Goal: Task Accomplishment & Management: Use online tool/utility

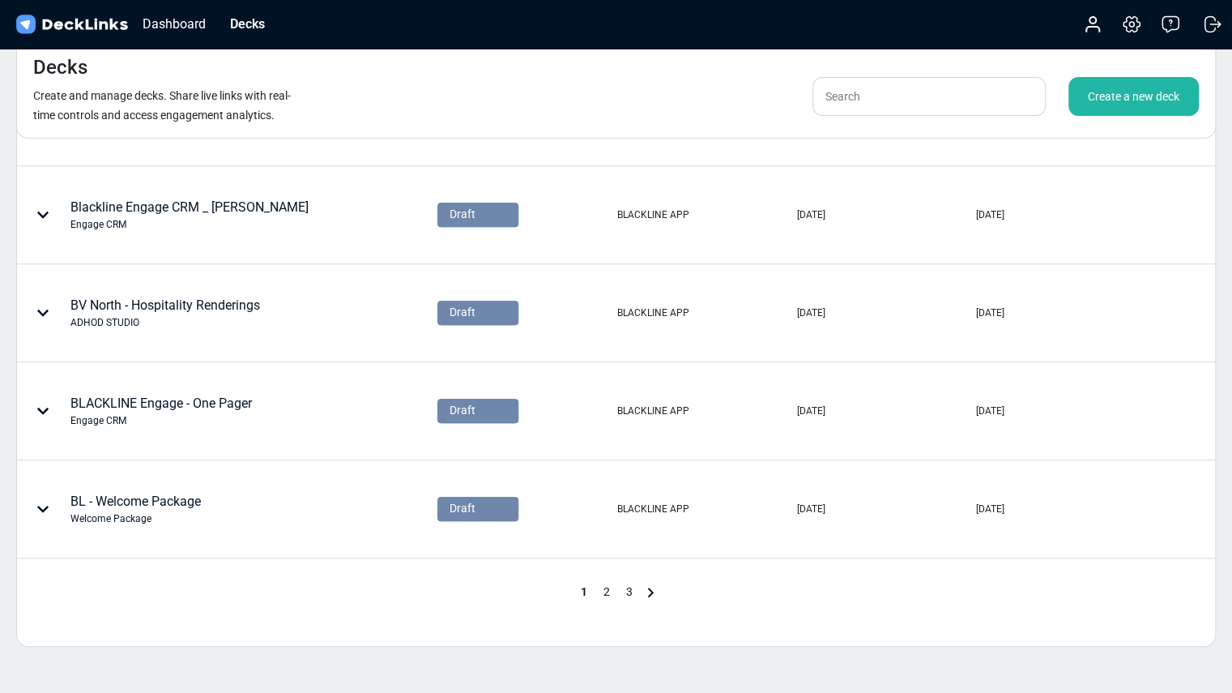
scroll to position [675, 0]
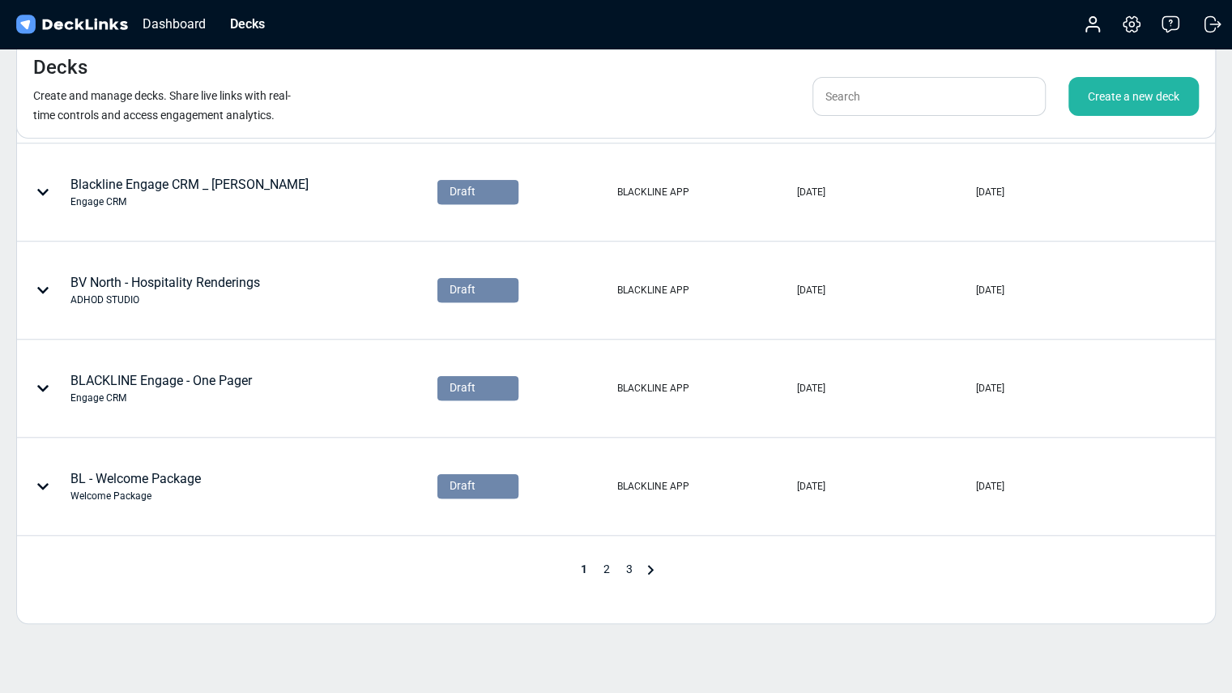
click at [609, 566] on span "2" at bounding box center [607, 568] width 23 height 13
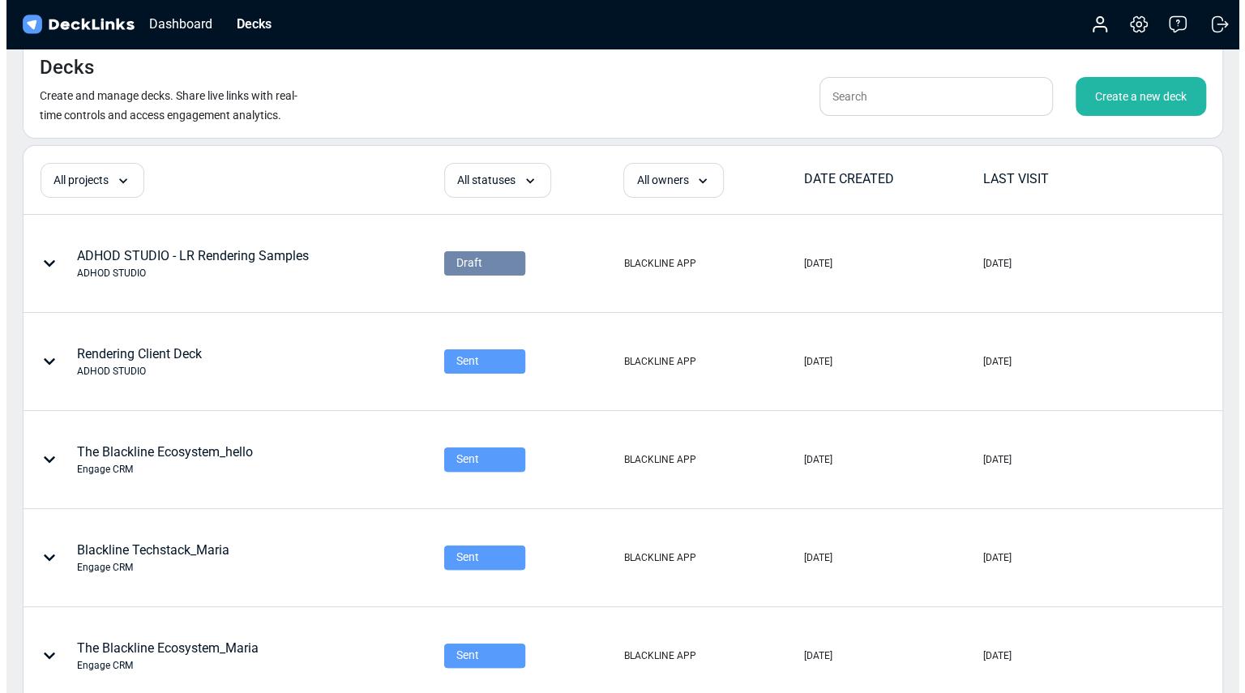
scroll to position [0, 0]
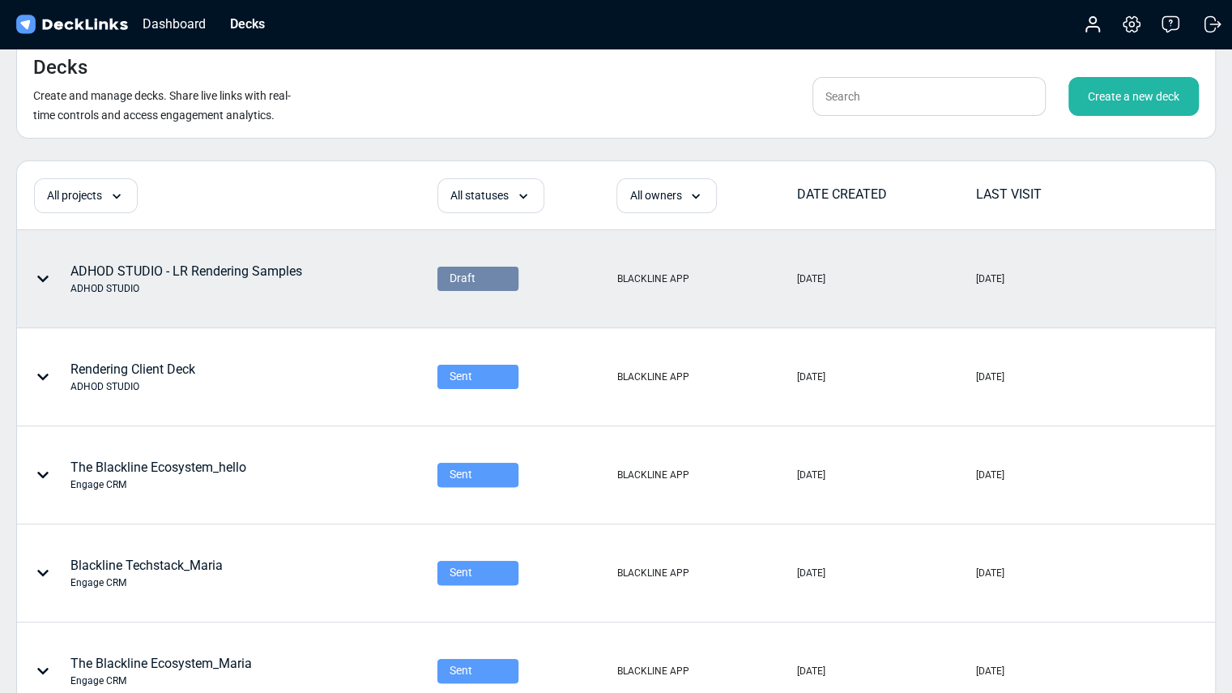
click at [271, 273] on div "ADHOD STUDIO - LR Rendering Samples ADHOD STUDIO" at bounding box center [186, 279] width 232 height 34
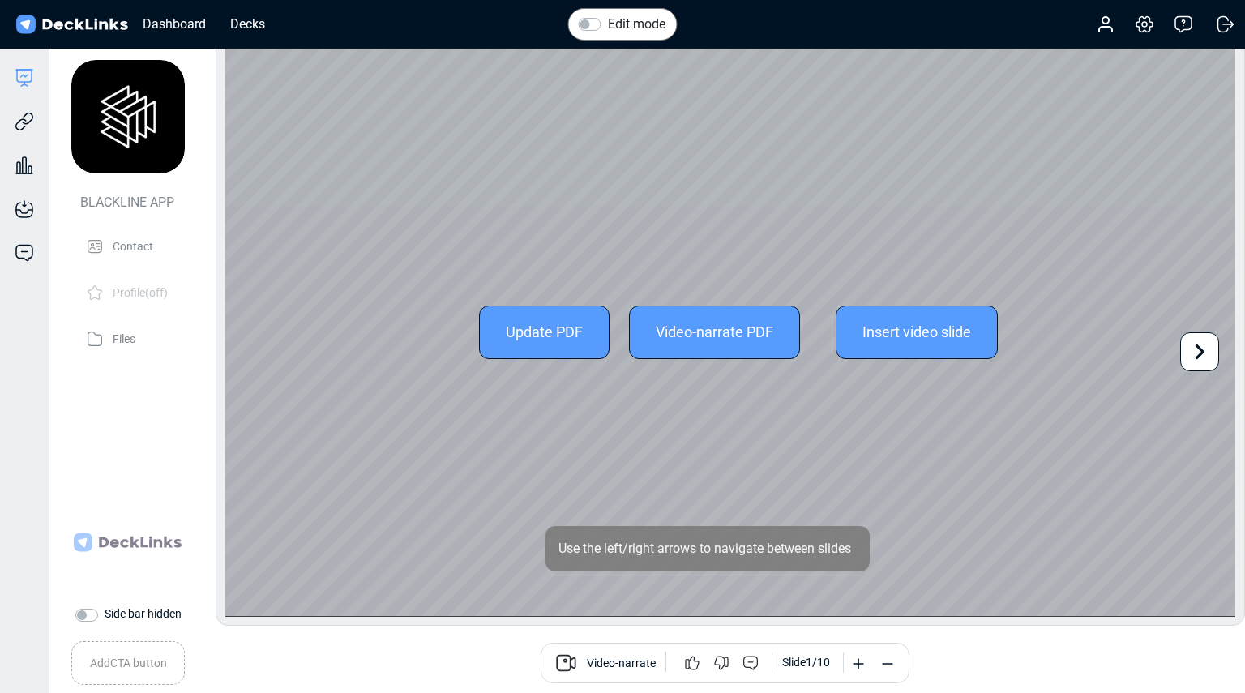
click at [528, 327] on div "Update PDF" at bounding box center [544, 331] width 130 height 53
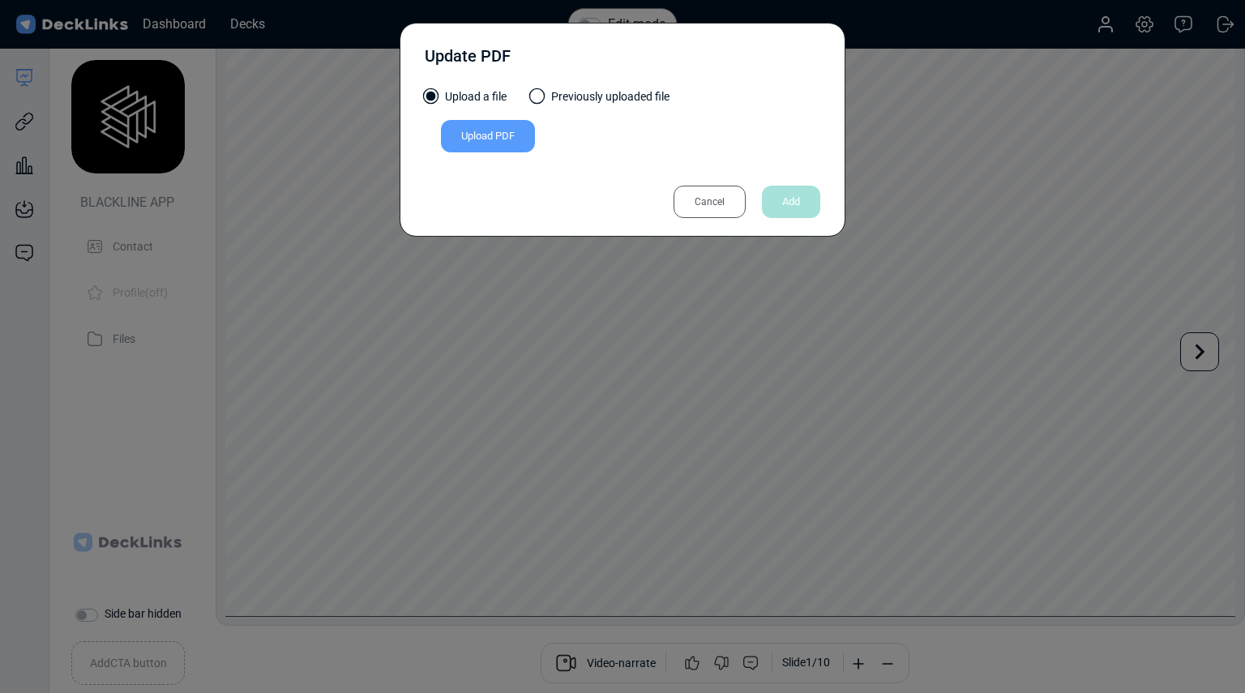
click at [672, 219] on div "Update PDF Upload a file Previously uploaded file Upload PDF Uploaded by All us…" at bounding box center [622, 130] width 446 height 214
click at [685, 207] on div "Cancel" at bounding box center [709, 202] width 72 height 32
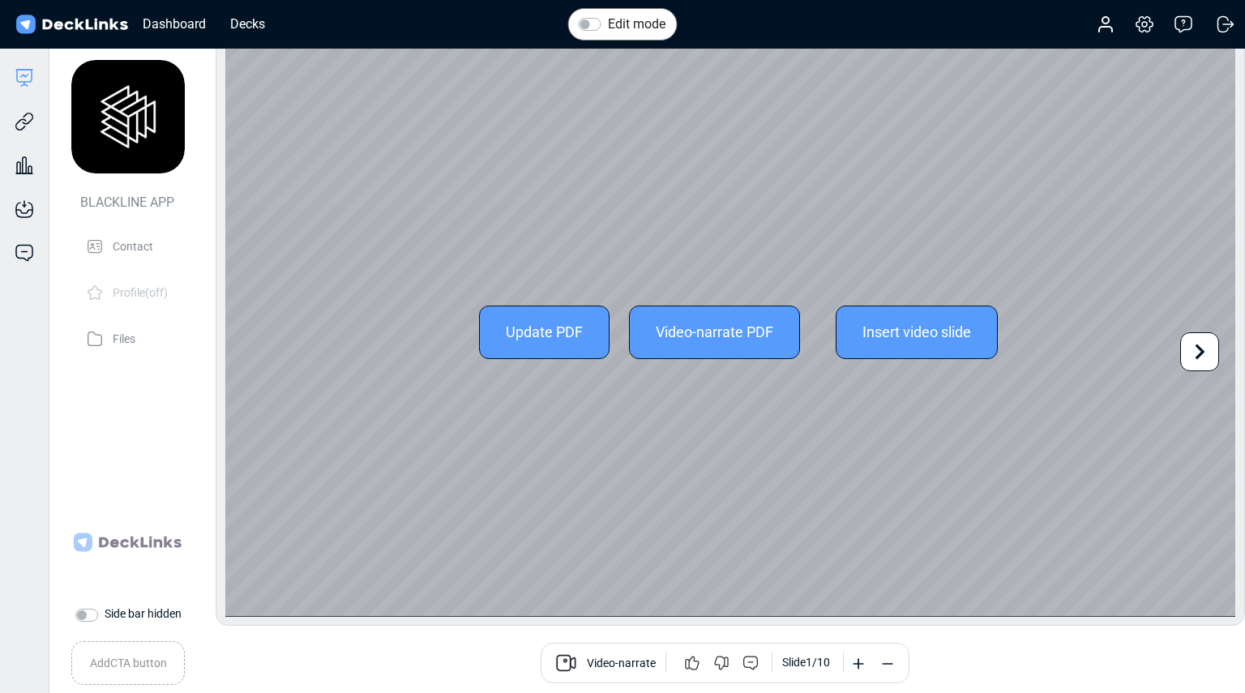
click at [1209, 355] on icon at bounding box center [1199, 351] width 31 height 31
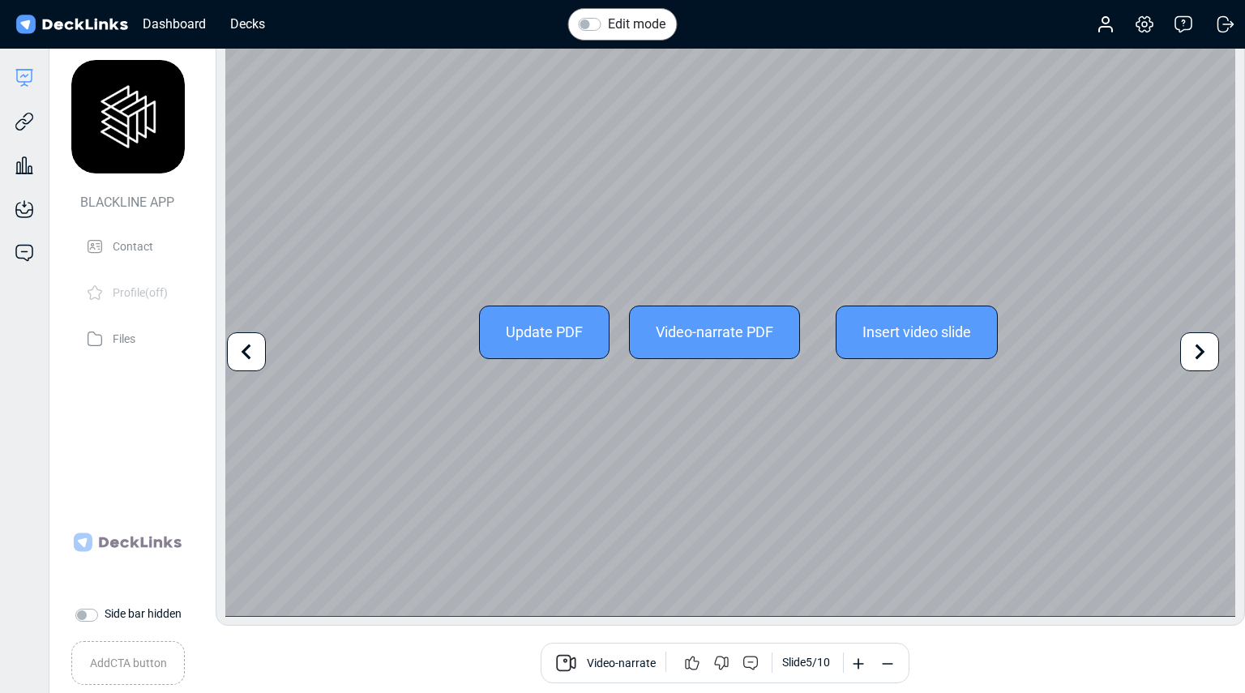
click at [1209, 355] on icon at bounding box center [1199, 351] width 31 height 31
click at [1209, 355] on div "Update PDF Video-narrate PDF Insert video slide" at bounding box center [730, 332] width 1010 height 568
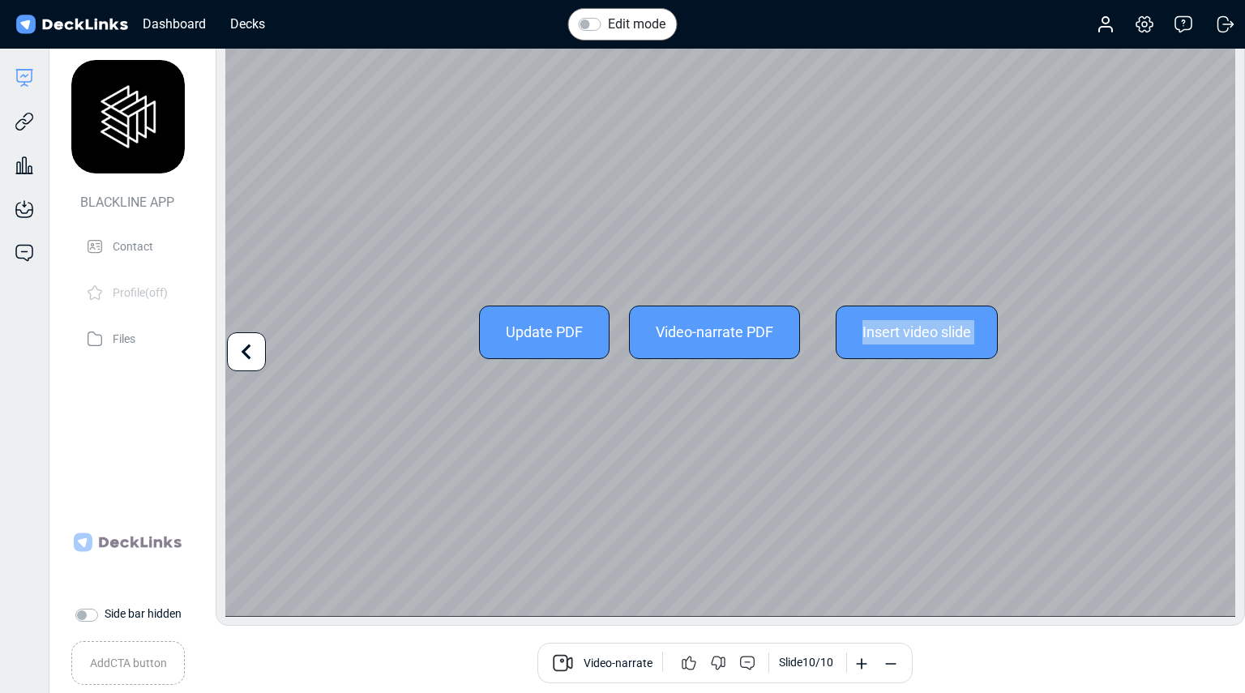
click at [1209, 355] on div "Update PDF Video-narrate PDF Insert video slide" at bounding box center [730, 332] width 1010 height 568
click at [243, 360] on icon at bounding box center [246, 351] width 31 height 31
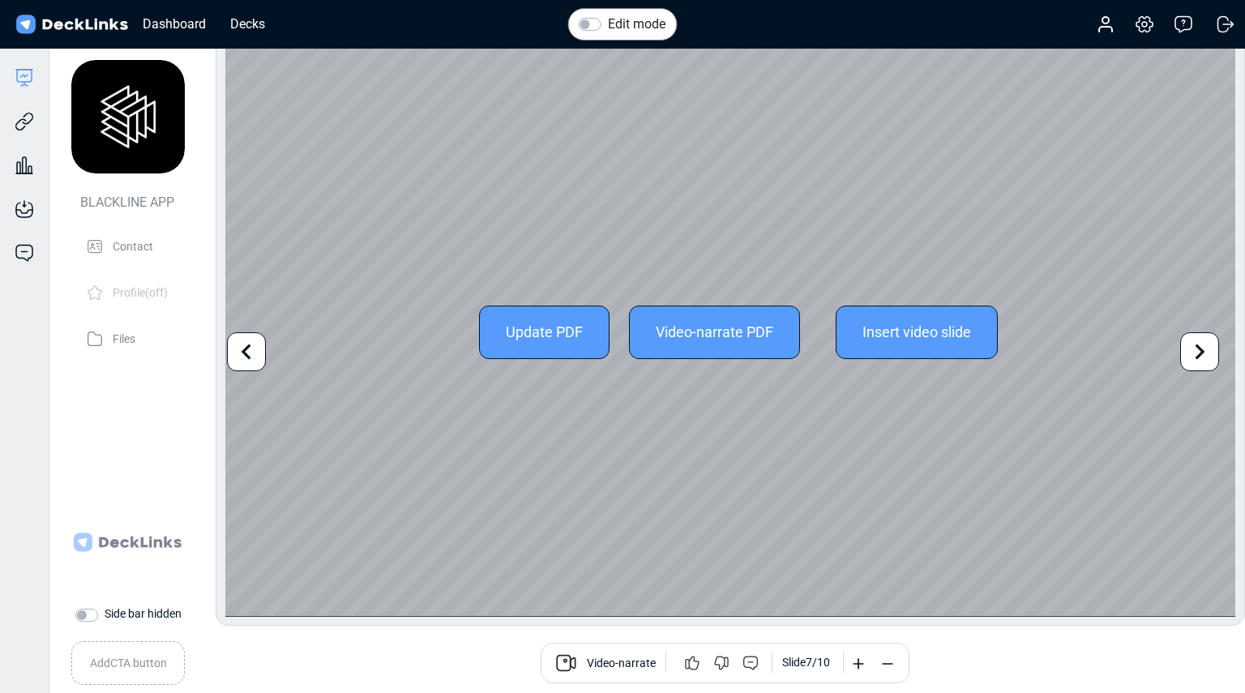
click at [243, 360] on icon at bounding box center [246, 351] width 31 height 31
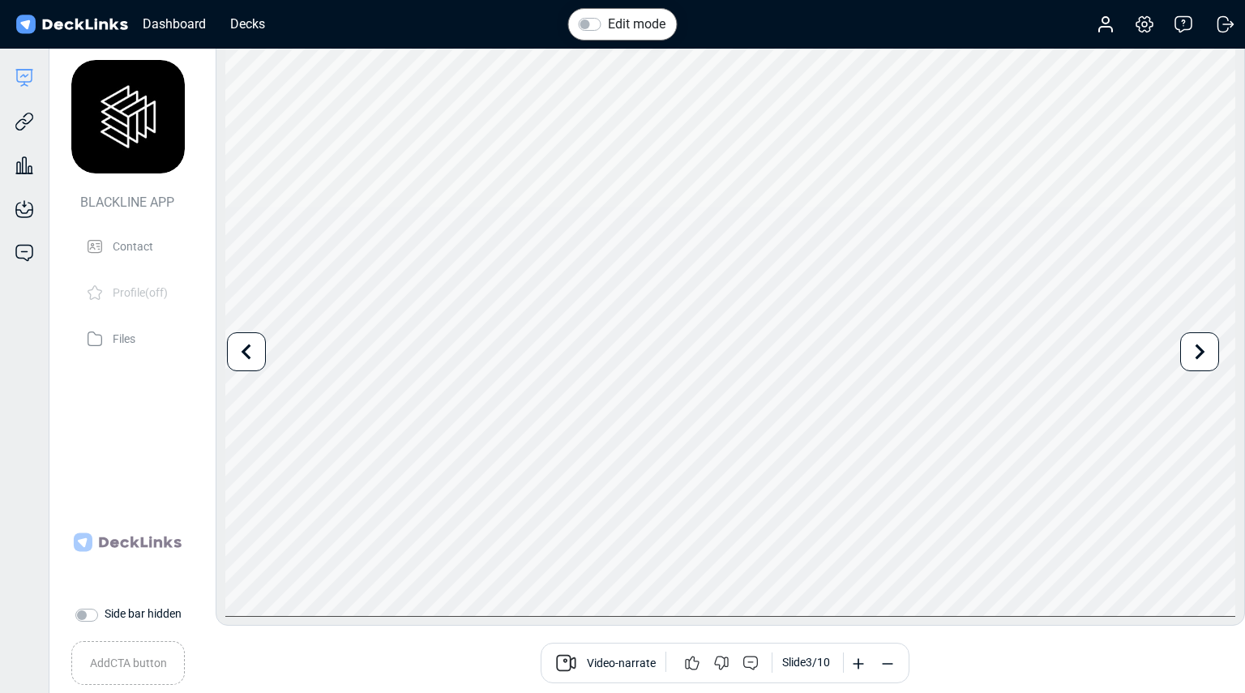
click at [133, 387] on div "BLACKLINE APP Contact Profile (off) Files Change logo This logo will be shared …" at bounding box center [127, 328] width 177 height 547
click at [18, 117] on icon at bounding box center [24, 121] width 19 height 19
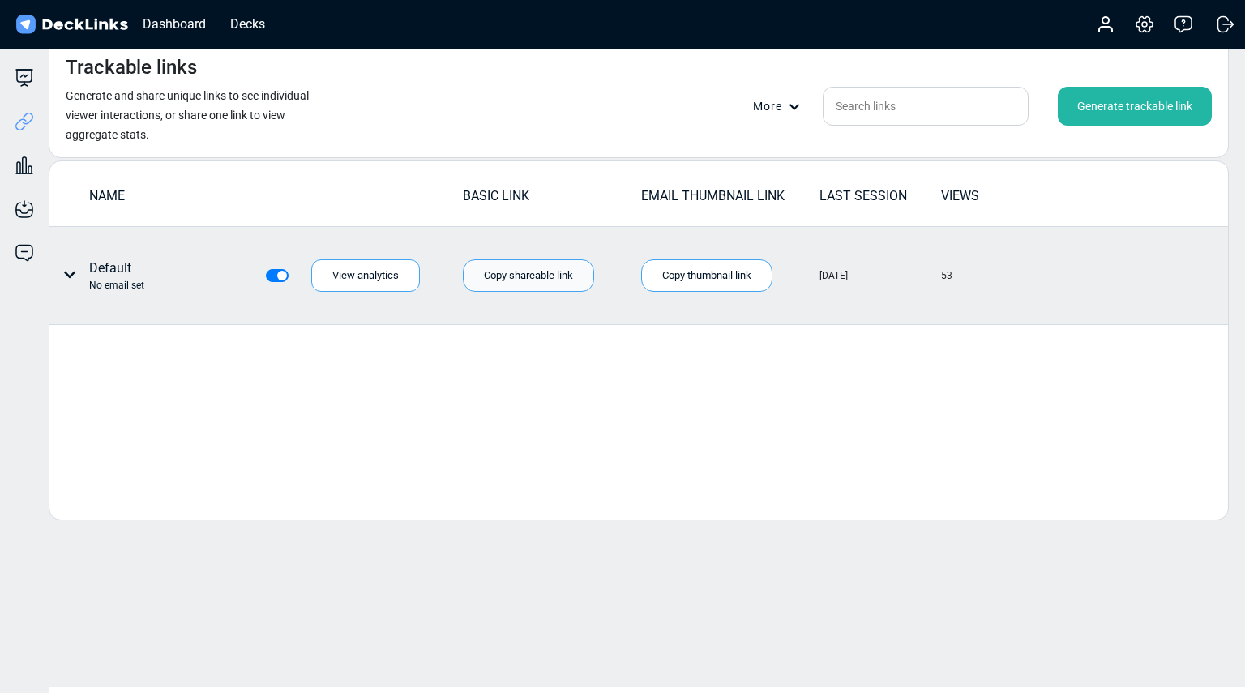
click at [511, 279] on div "Copy shareable link" at bounding box center [528, 275] width 131 height 32
